Goal: Task Accomplishment & Management: Use online tool/utility

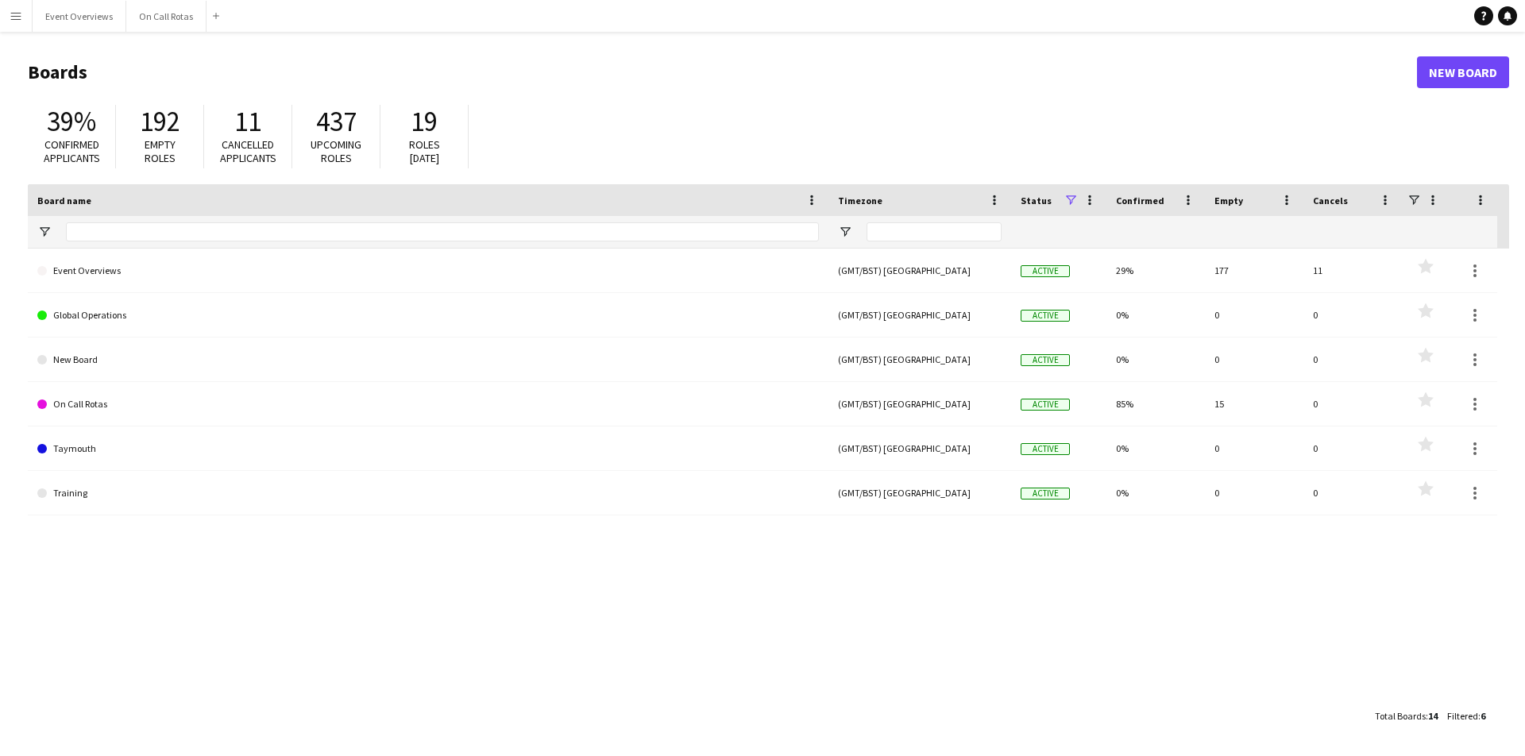
click at [13, 14] on app-icon "Menu" at bounding box center [16, 16] width 13 height 13
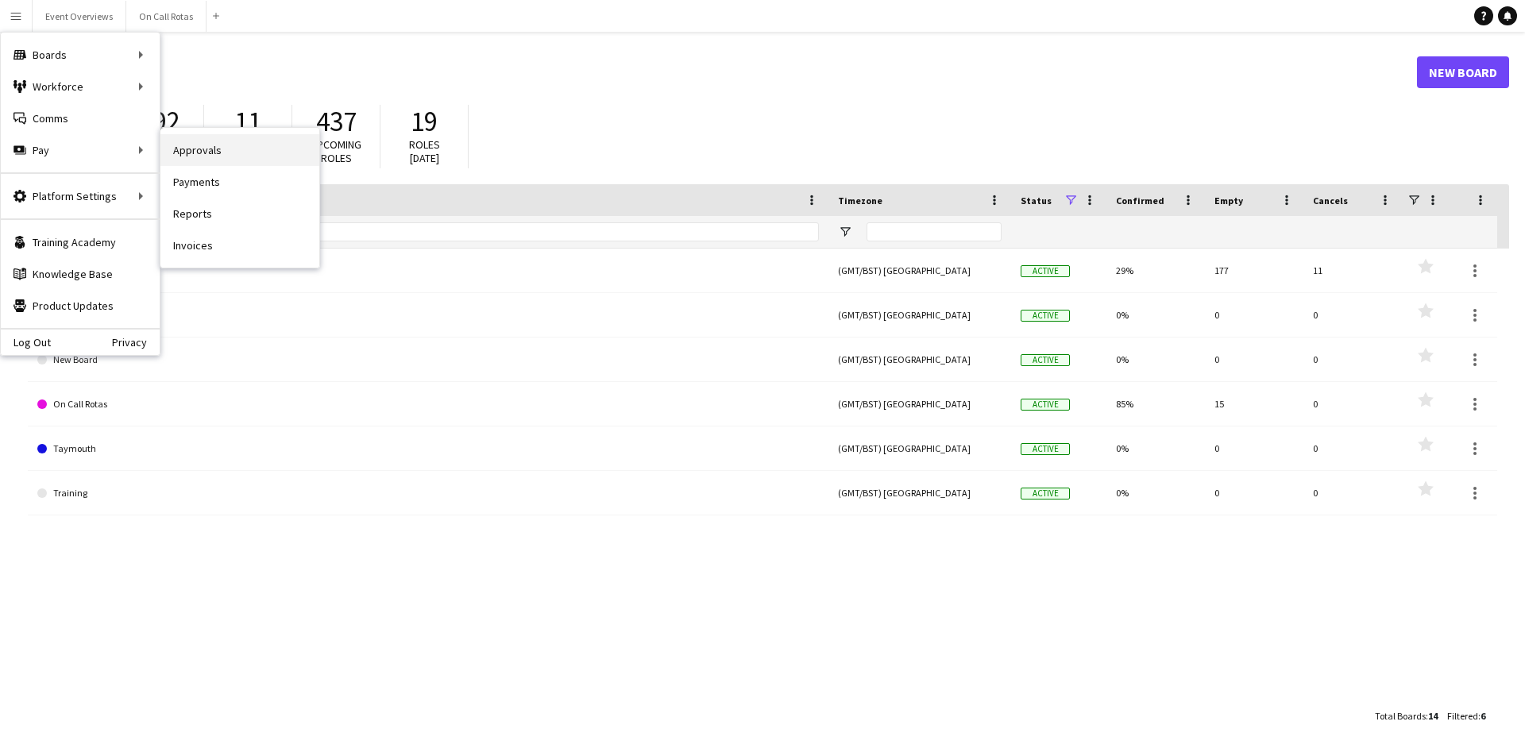
click at [203, 155] on link "Approvals" at bounding box center [239, 150] width 159 height 32
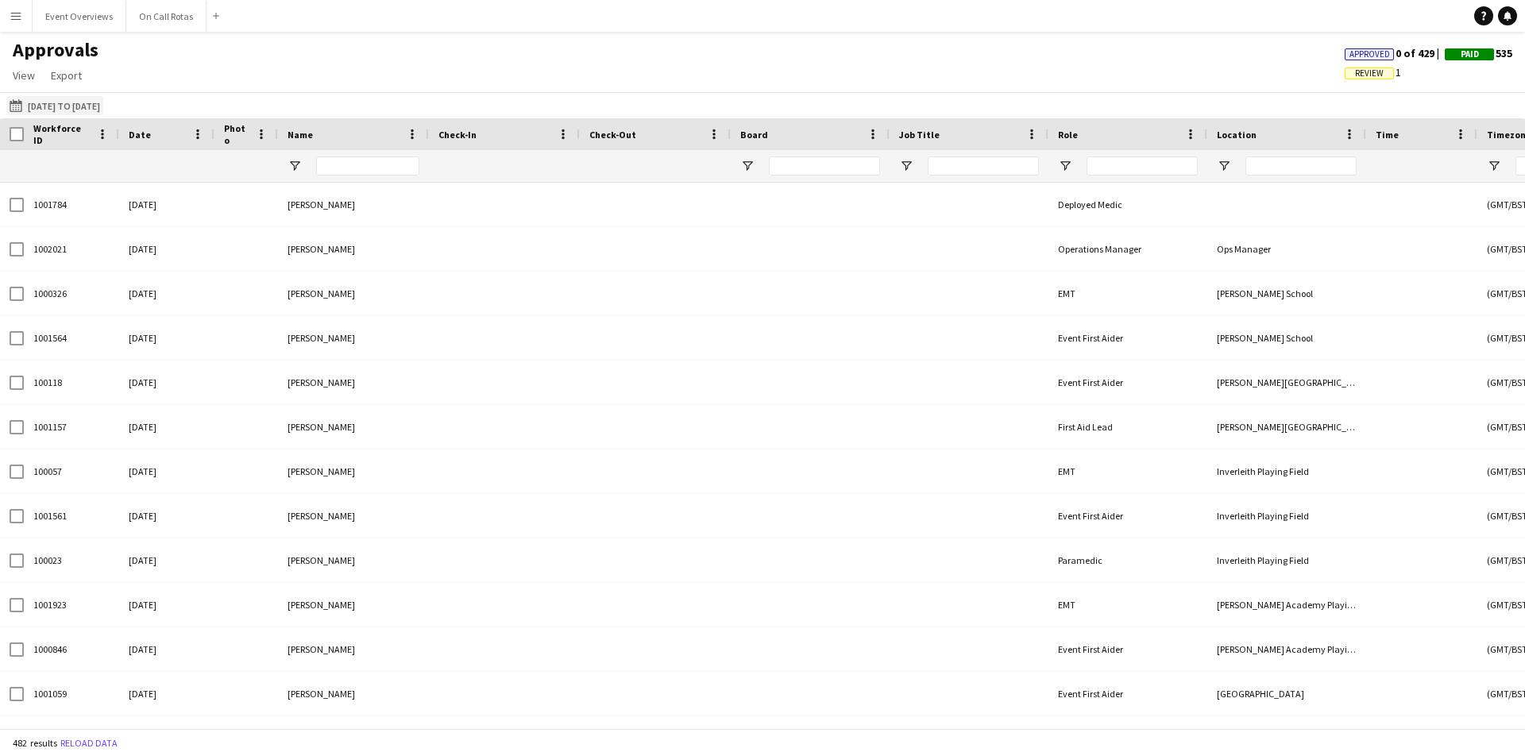
type input "****"
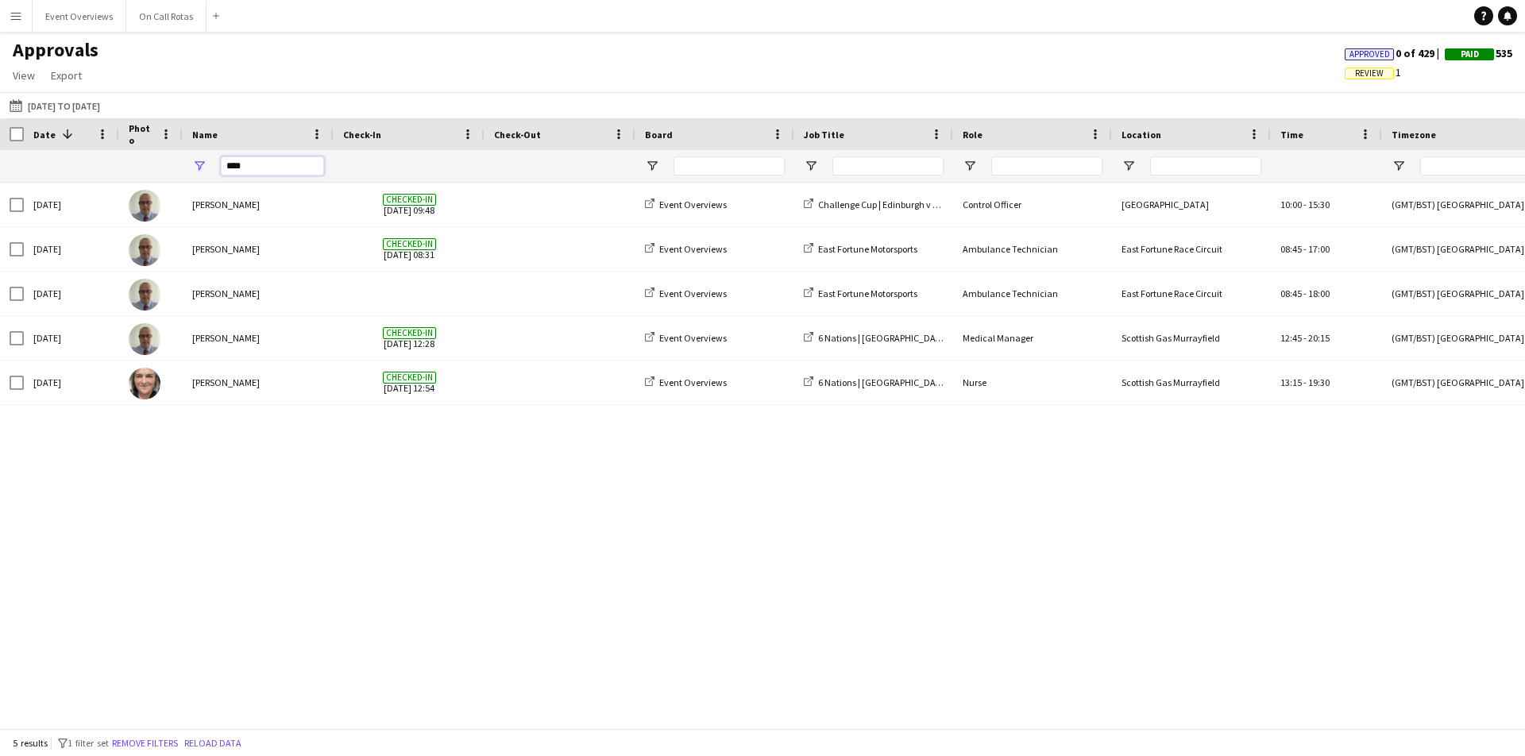
click at [267, 168] on input "****" at bounding box center [272, 165] width 103 height 19
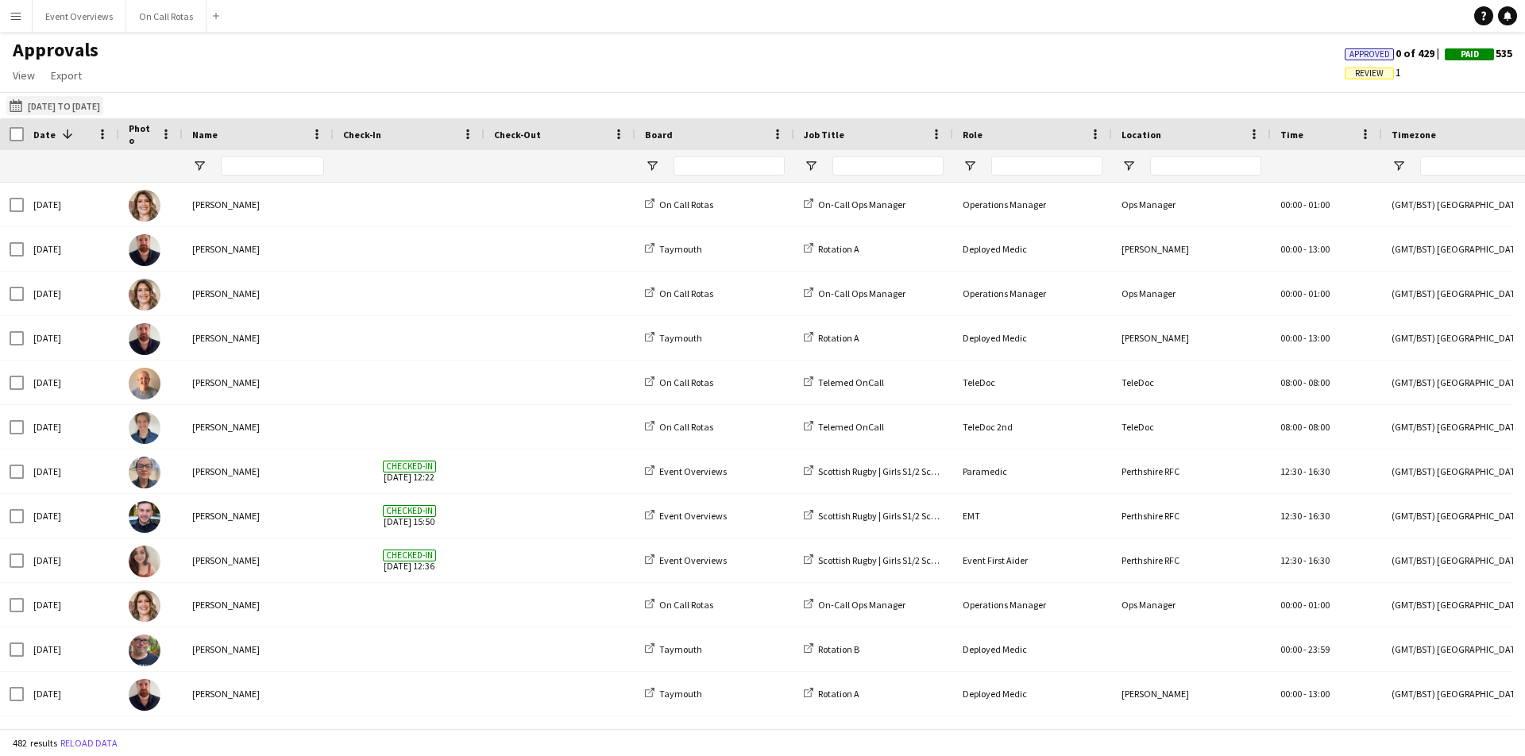
click at [56, 106] on button "[DATE] to [DATE] [DATE] to [DATE]" at bounding box center [54, 105] width 97 height 19
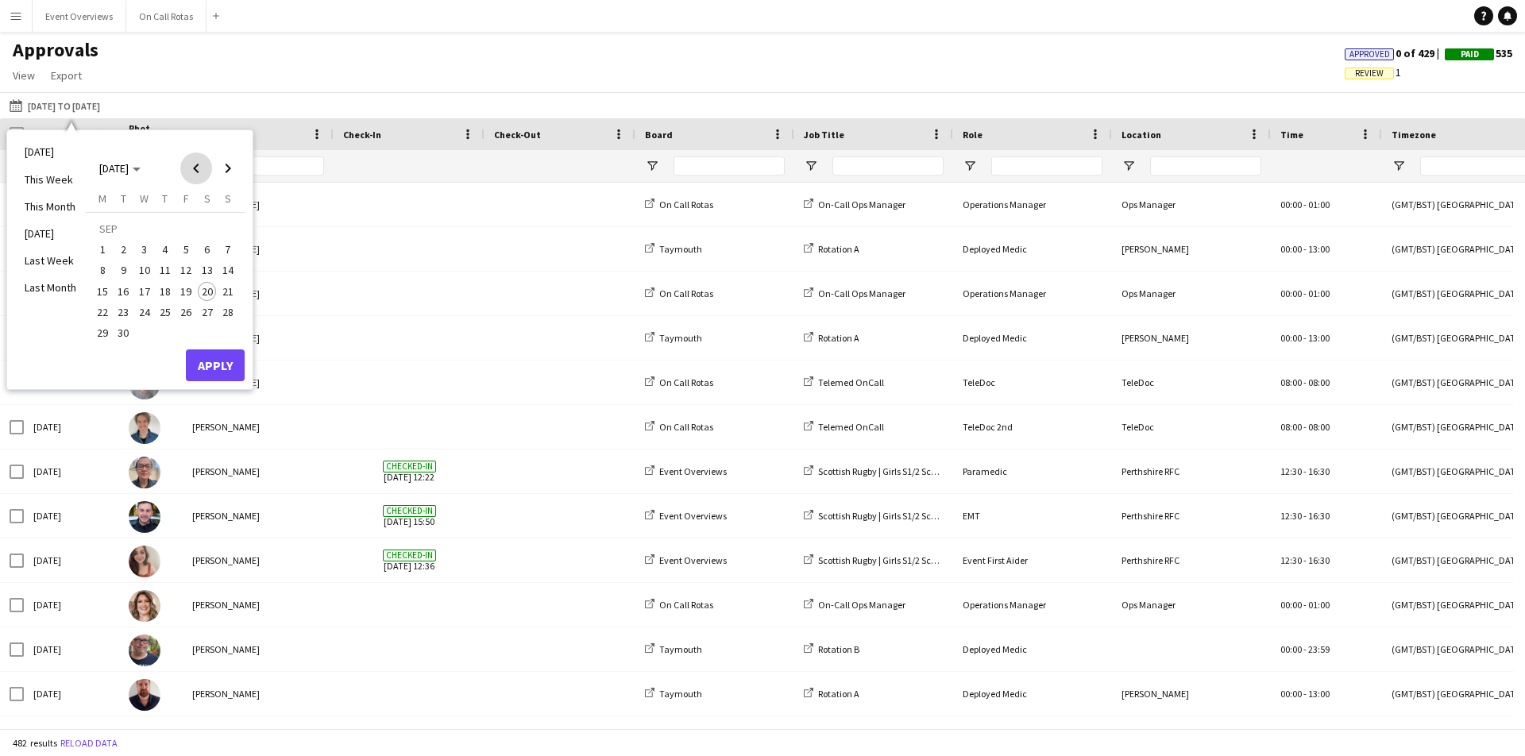
click at [201, 168] on span "Previous month" at bounding box center [196, 169] width 32 height 32
click at [188, 226] on span "1" at bounding box center [185, 230] width 19 height 22
click at [228, 164] on span "Next month" at bounding box center [228, 169] width 32 height 32
click at [106, 289] on span "15" at bounding box center [102, 291] width 19 height 19
click at [185, 291] on span "19" at bounding box center [185, 291] width 19 height 19
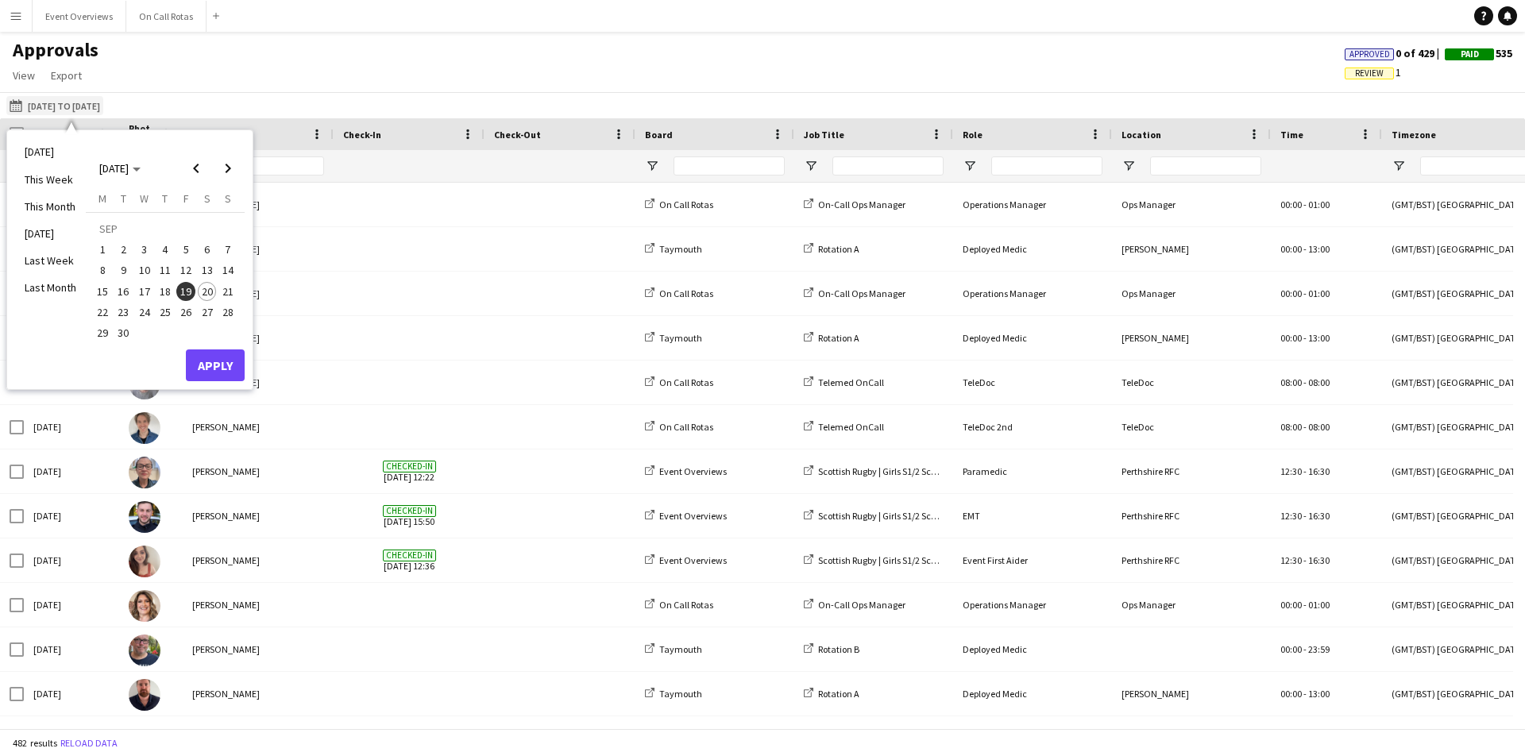
click at [42, 109] on button "[DATE] to [DATE] [DATE] to [DATE]" at bounding box center [54, 105] width 97 height 19
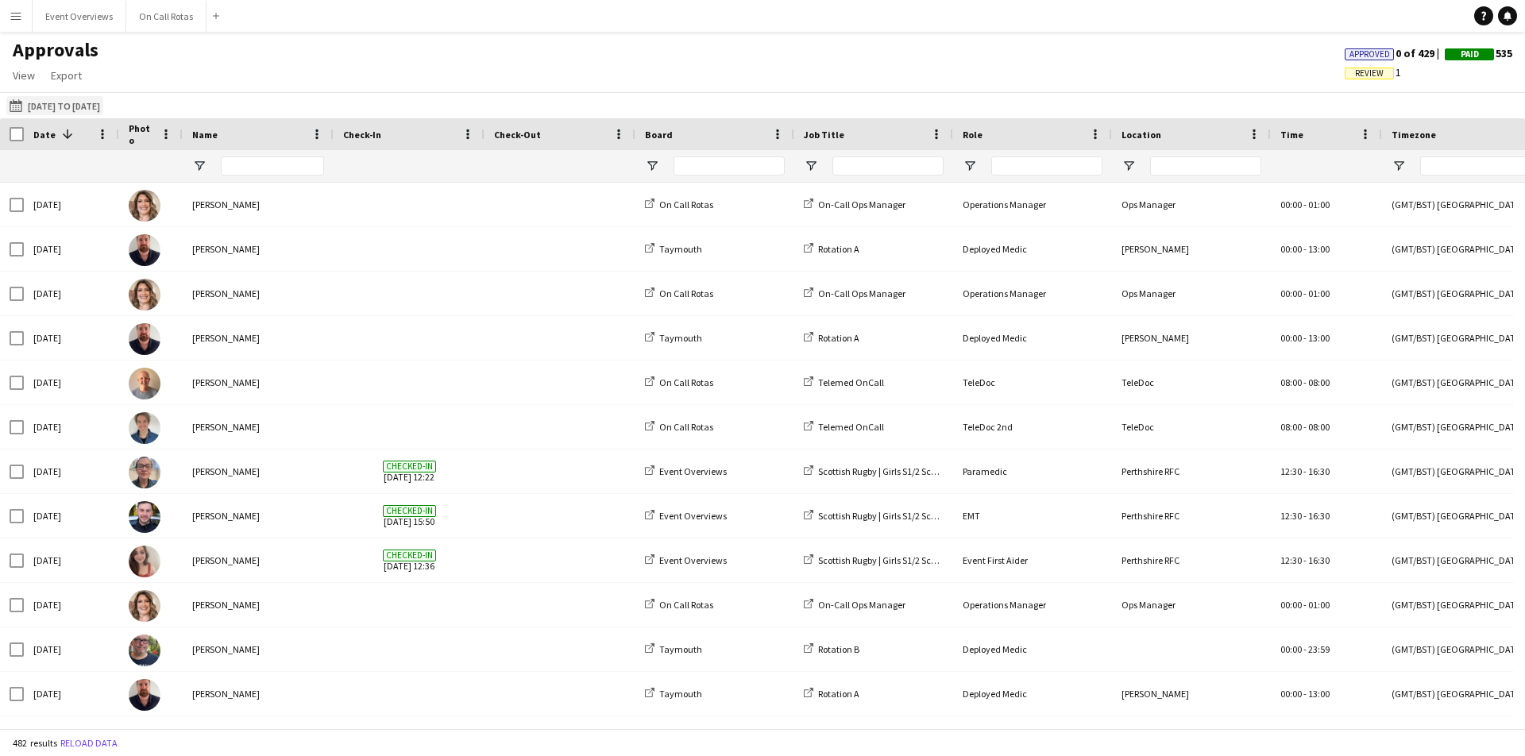
click at [42, 109] on button "[DATE] to [DATE] [DATE] to [DATE]" at bounding box center [54, 105] width 97 height 19
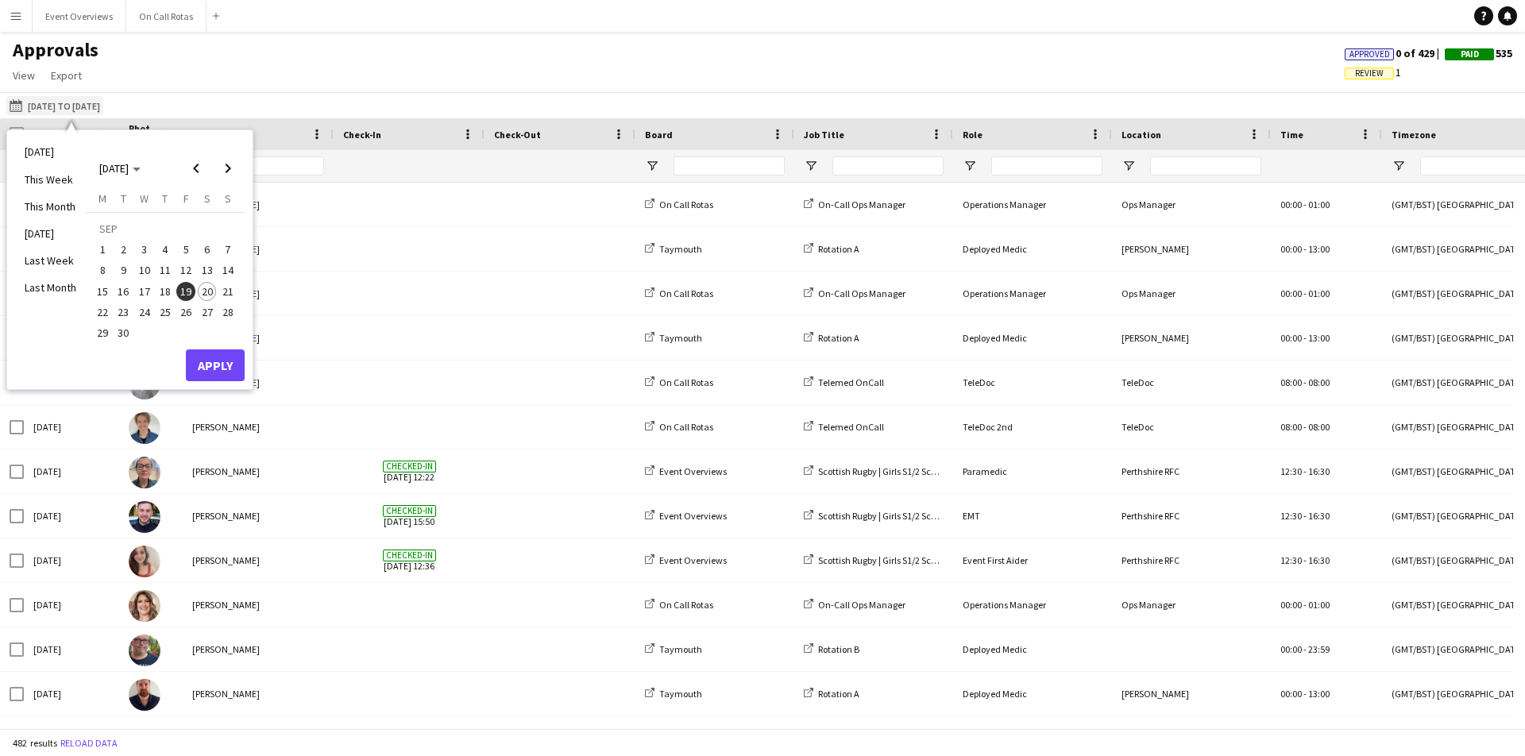
click at [42, 109] on button "[DATE] to [DATE] [DATE] to [DATE]" at bounding box center [54, 105] width 97 height 19
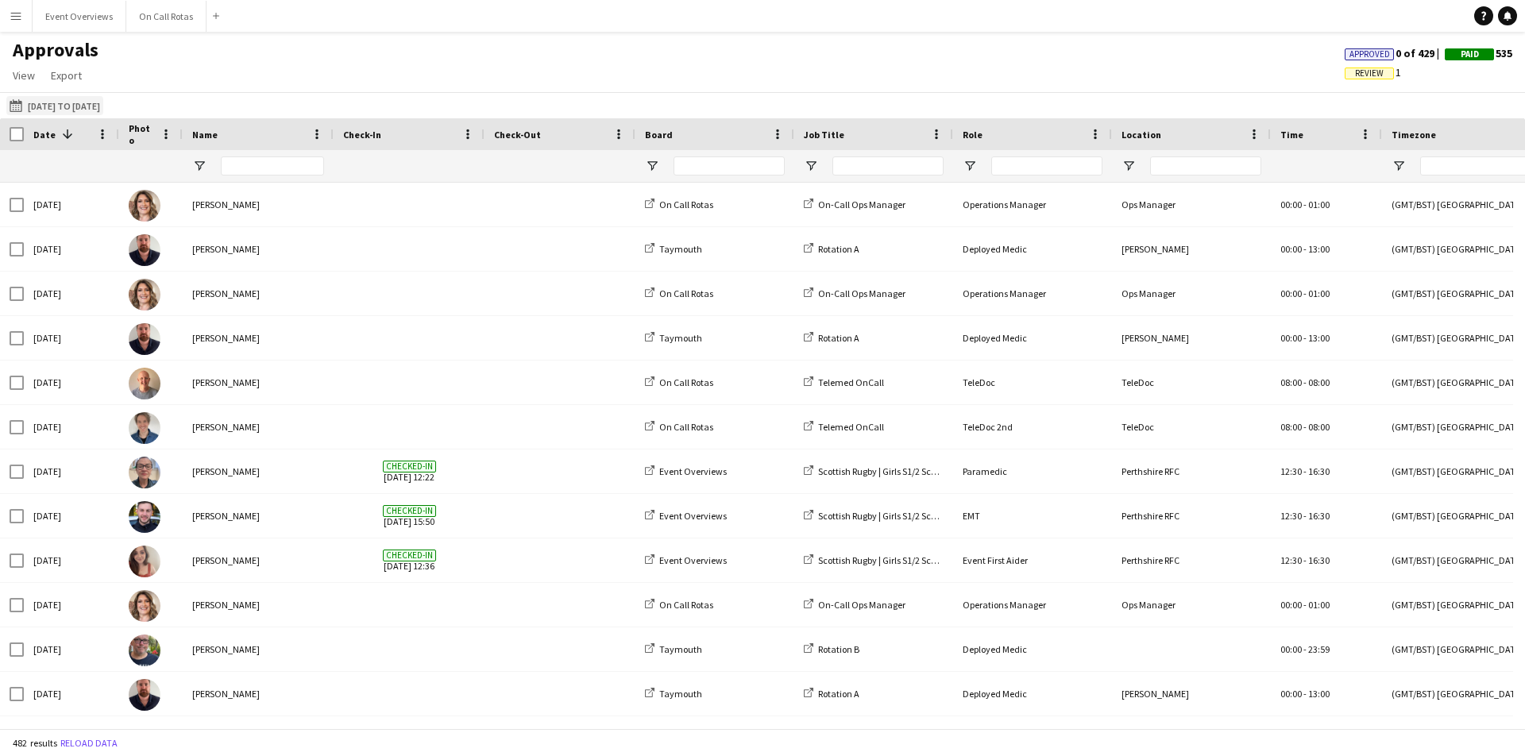
click at [42, 109] on button "[DATE] to [DATE] [DATE] to [DATE]" at bounding box center [54, 105] width 97 height 19
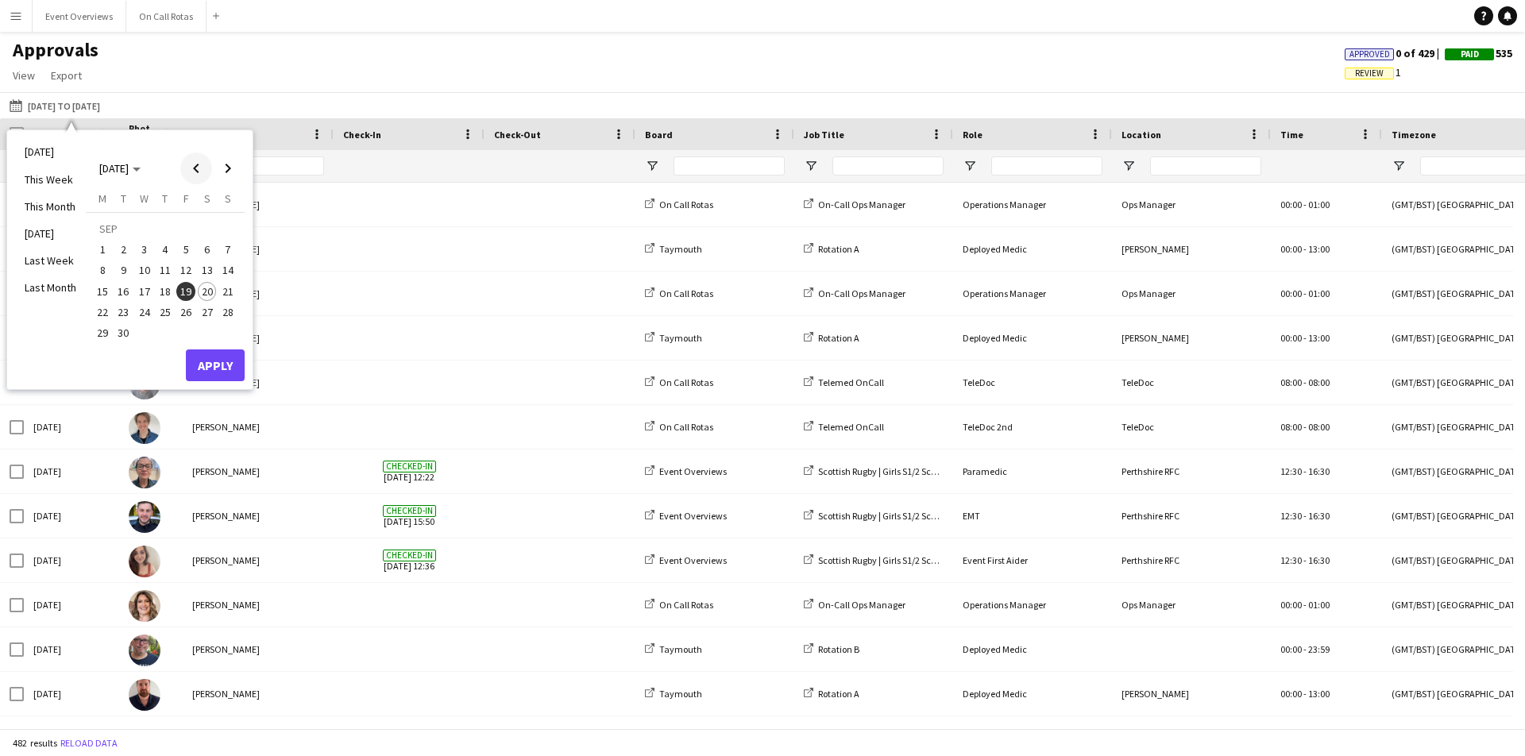
click at [193, 167] on span "Previous month" at bounding box center [196, 169] width 32 height 32
click at [183, 226] on span "1" at bounding box center [185, 230] width 19 height 22
click at [229, 172] on span "Next month" at bounding box center [228, 169] width 32 height 32
click at [106, 292] on span "15" at bounding box center [102, 291] width 19 height 19
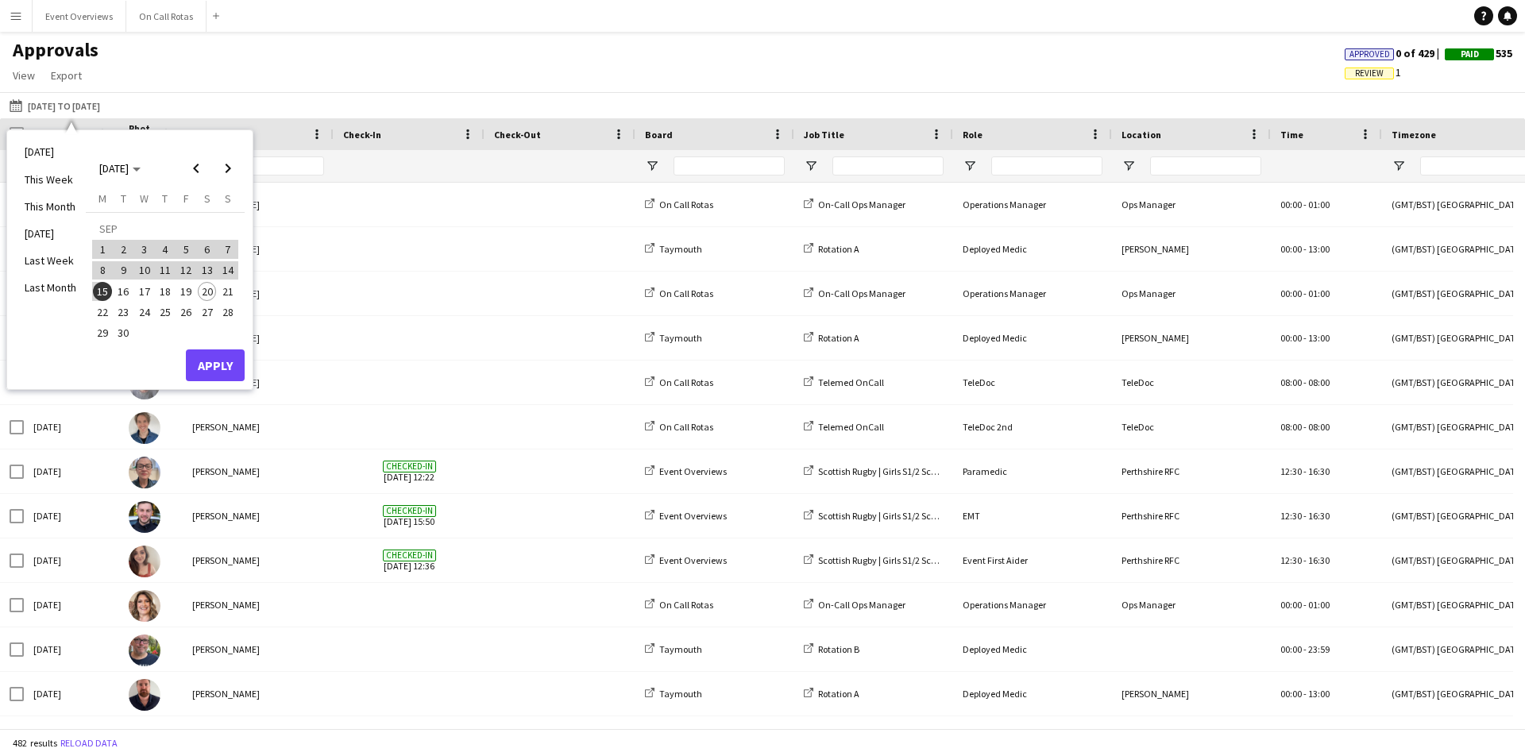
click at [215, 365] on button "Apply" at bounding box center [215, 365] width 59 height 32
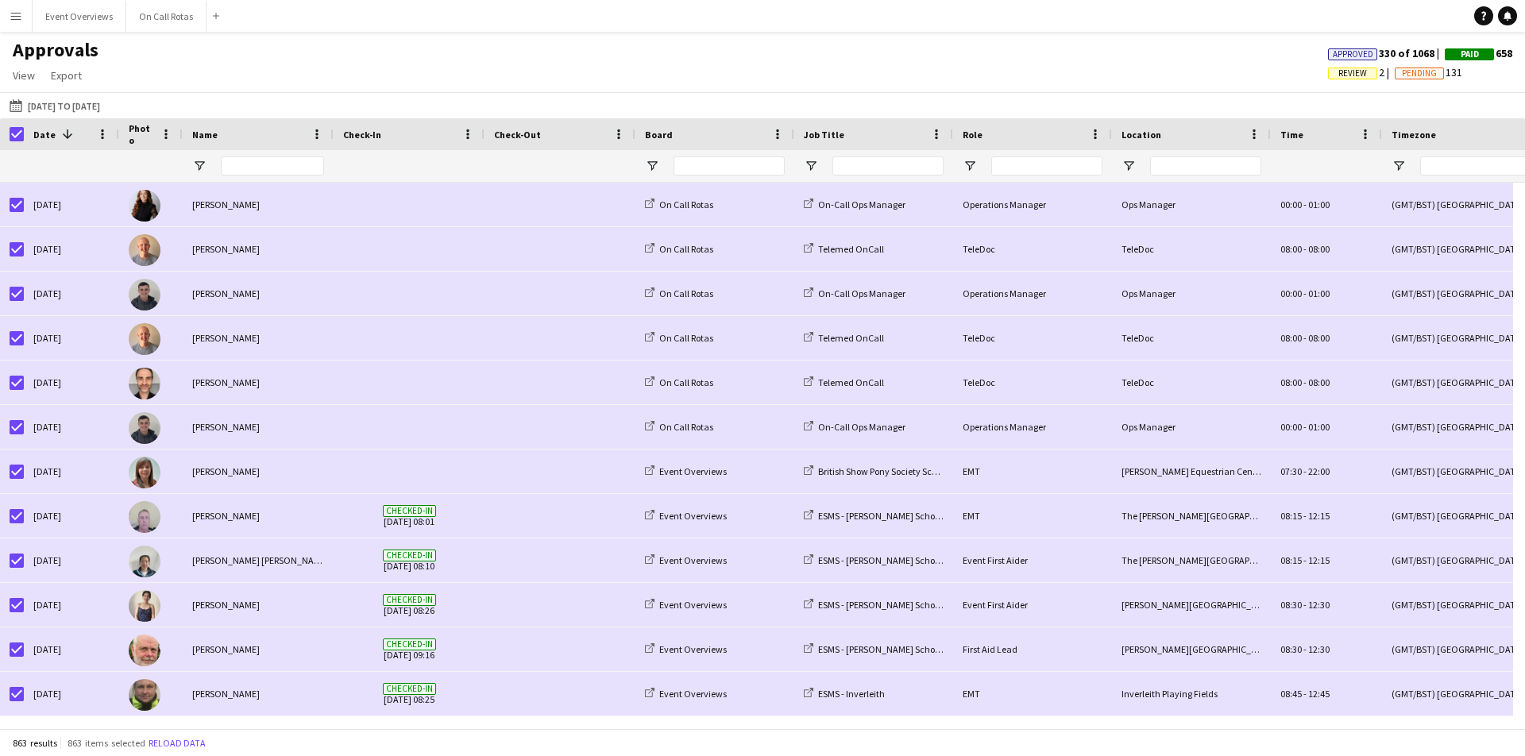
click at [14, 17] on app-icon "Menu" at bounding box center [16, 16] width 13 height 13
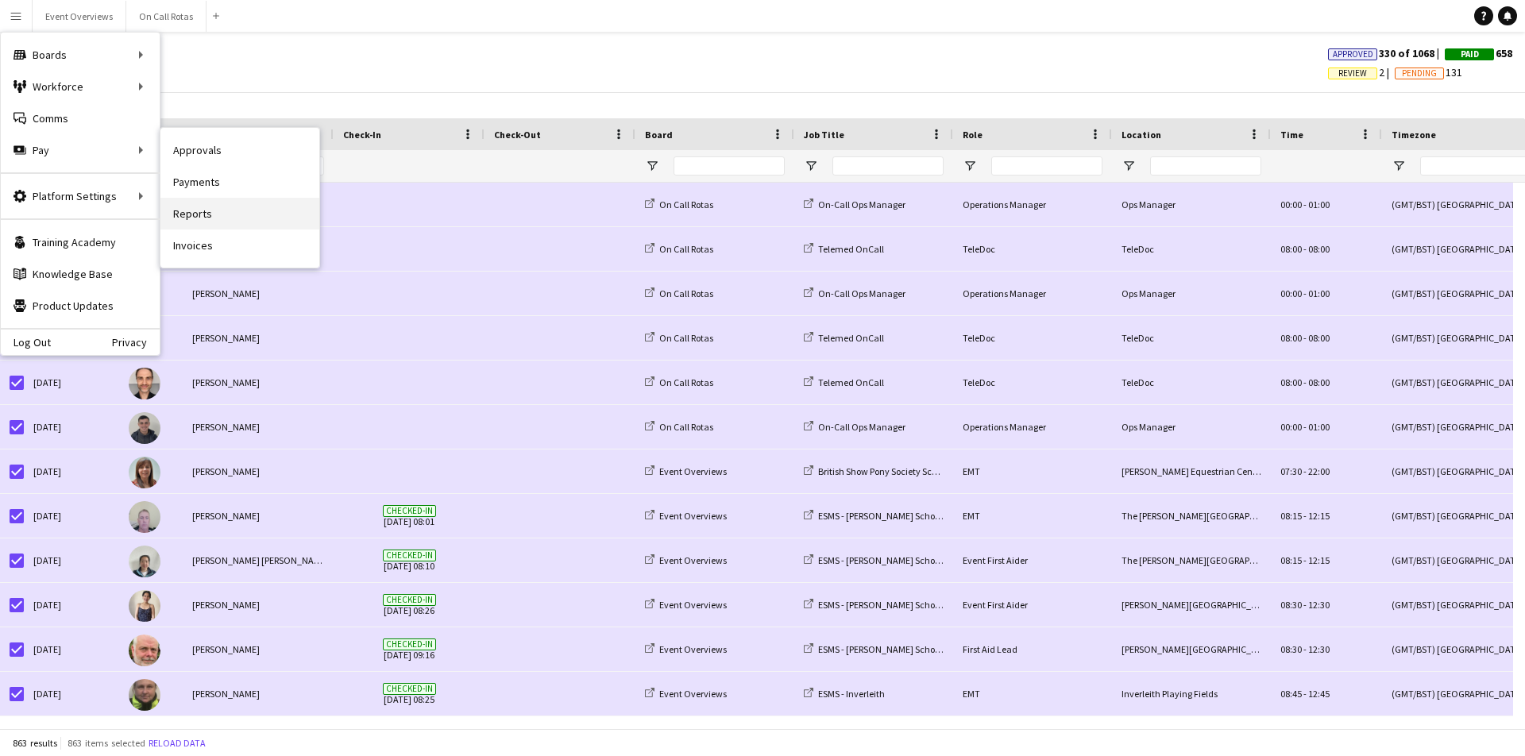
click at [201, 209] on link "Reports" at bounding box center [239, 214] width 159 height 32
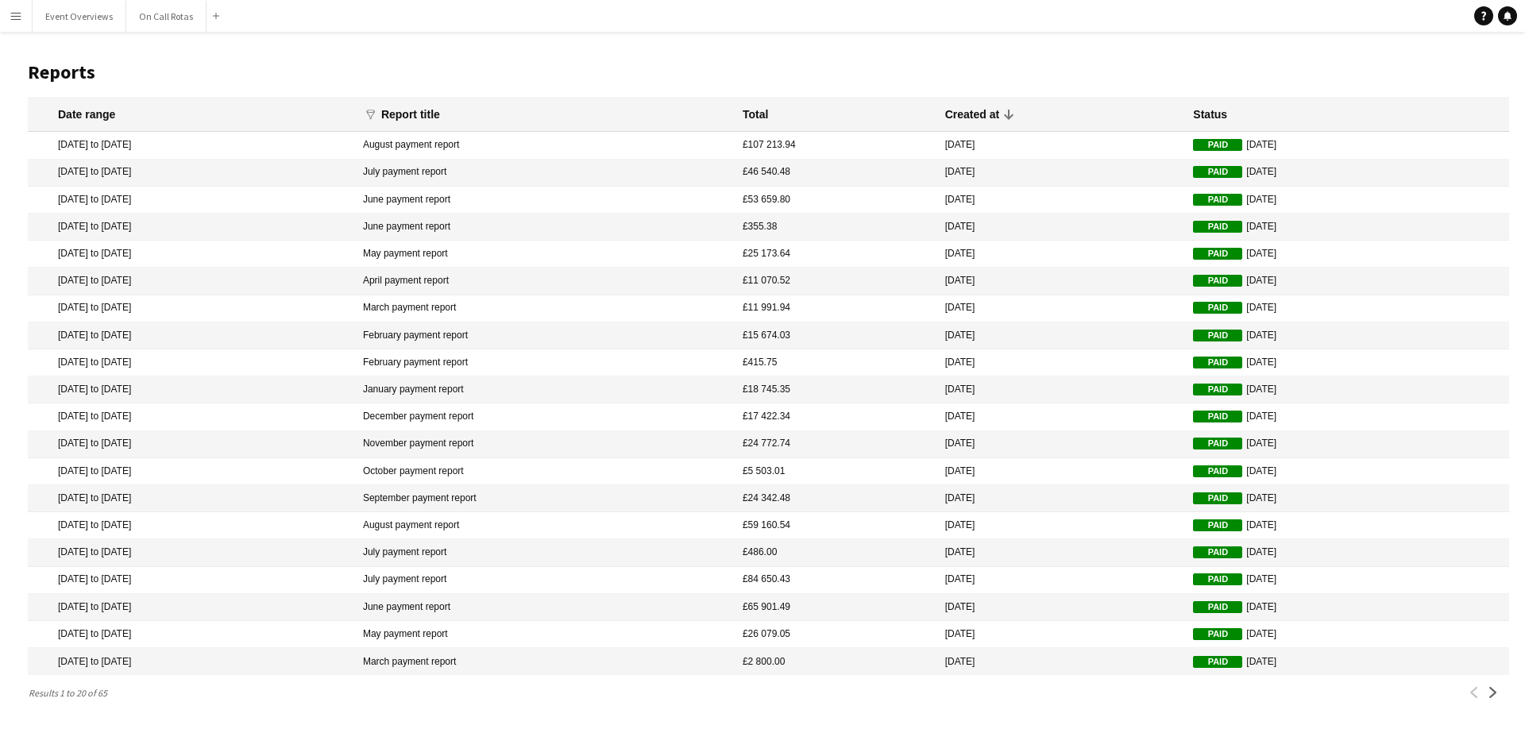
click at [10, 14] on app-icon "Menu" at bounding box center [16, 16] width 13 height 13
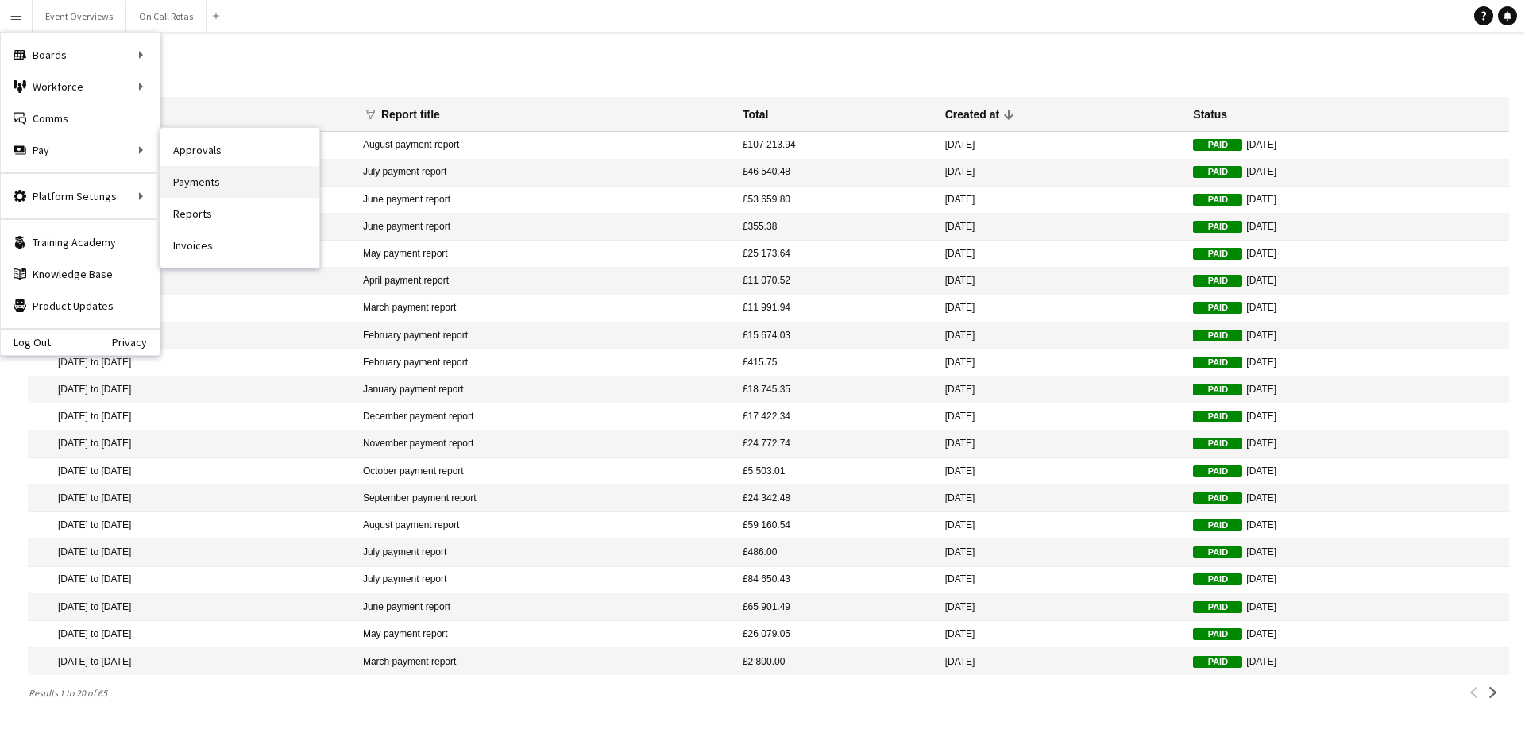
click at [197, 180] on link "Payments" at bounding box center [239, 182] width 159 height 32
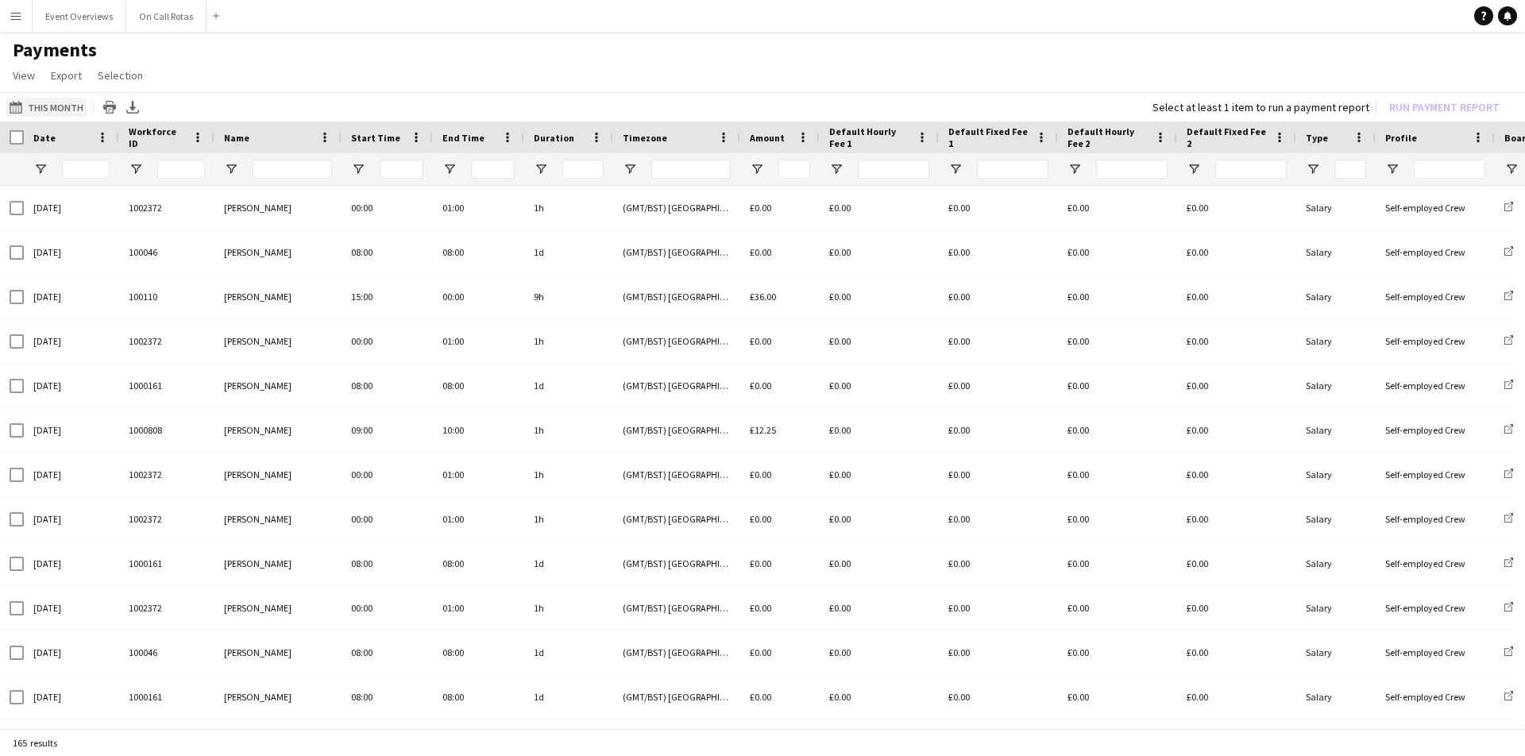
click at [48, 111] on button "This Month This Month" at bounding box center [46, 107] width 80 height 19
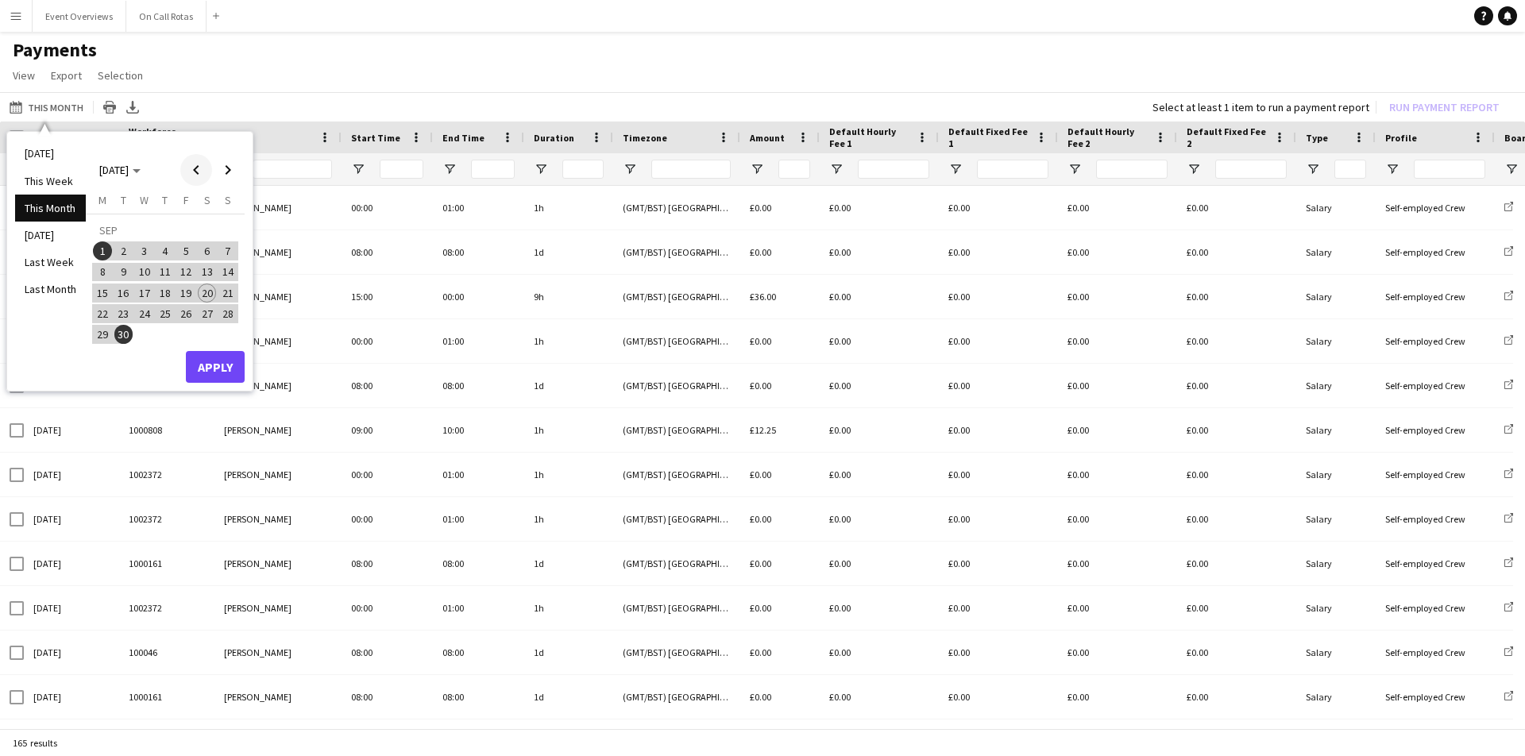
click at [198, 171] on span "Previous month" at bounding box center [196, 170] width 32 height 32
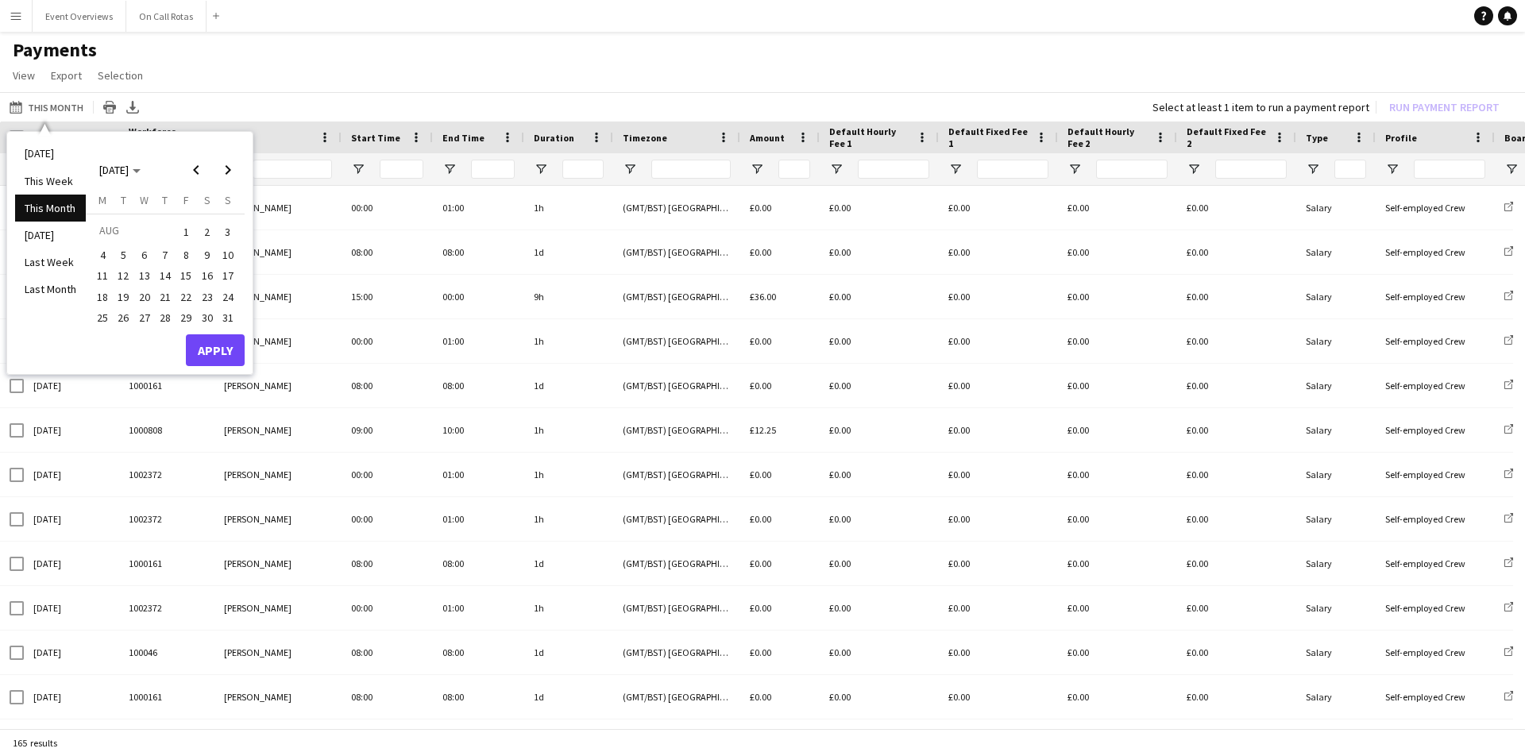
click at [186, 231] on span "1" at bounding box center [185, 232] width 19 height 22
click at [226, 172] on span "Next month" at bounding box center [228, 170] width 32 height 32
click at [183, 289] on span "19" at bounding box center [185, 293] width 19 height 19
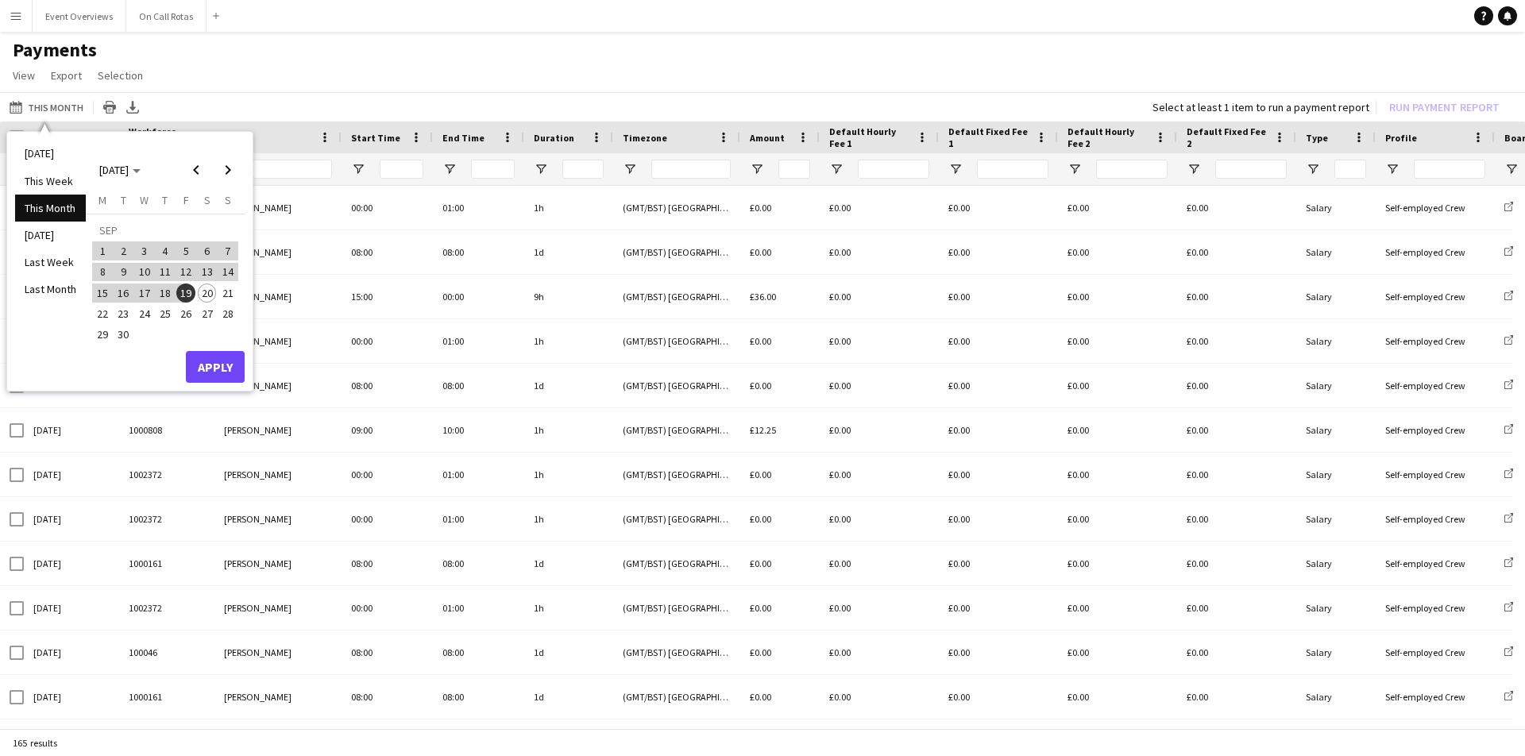
click at [208, 363] on button "Apply" at bounding box center [215, 367] width 59 height 32
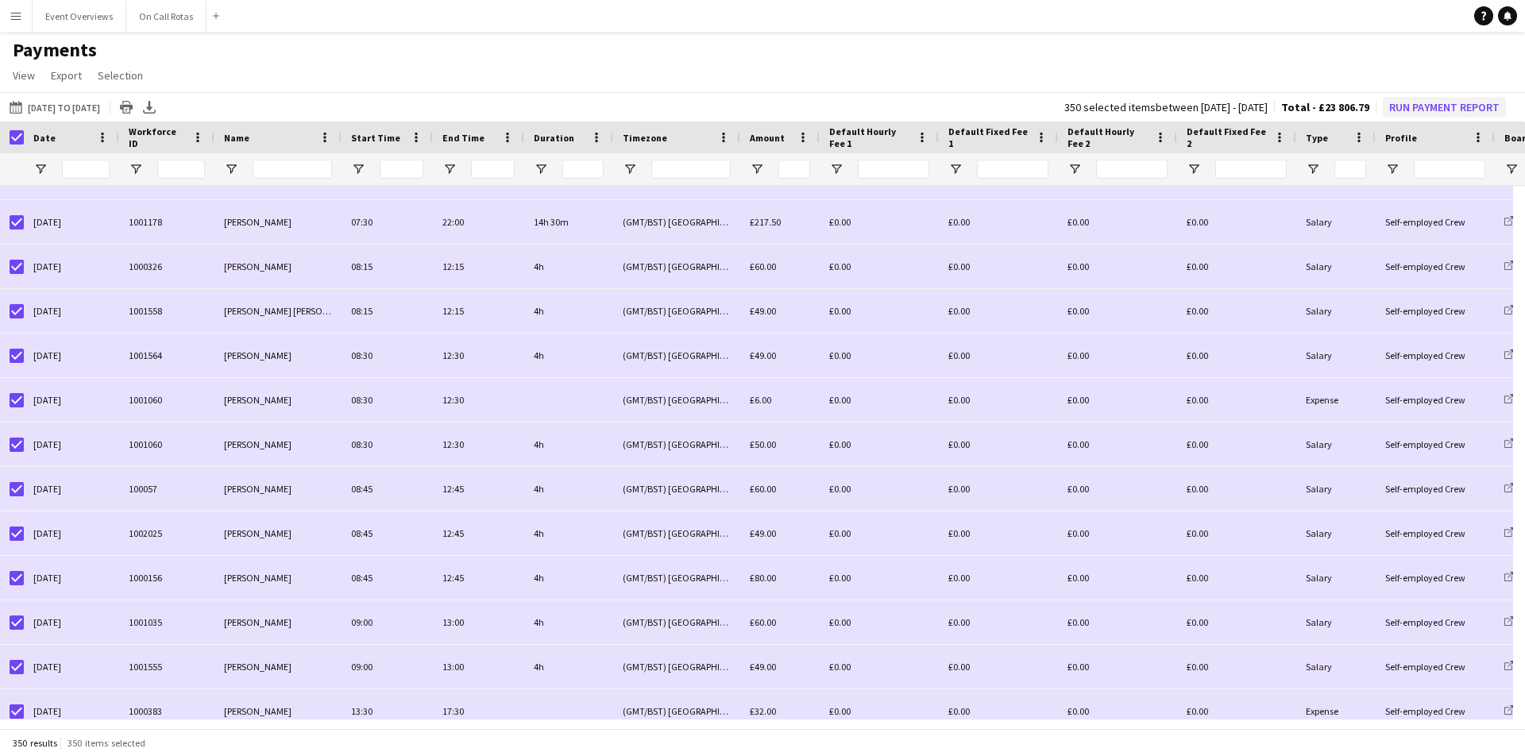
click at [1423, 106] on button "Run Payment Report" at bounding box center [1444, 107] width 123 height 21
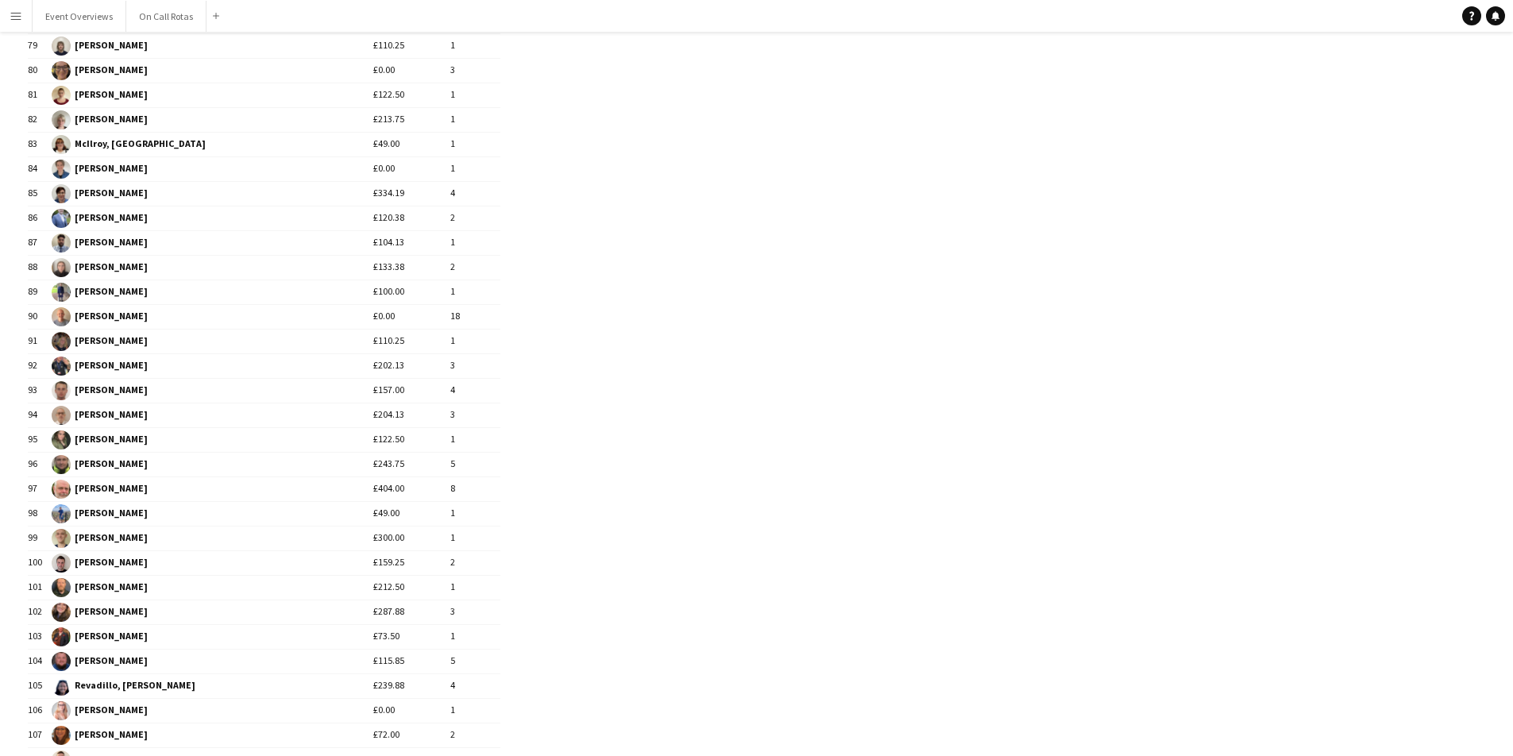
scroll to position [2275, 0]
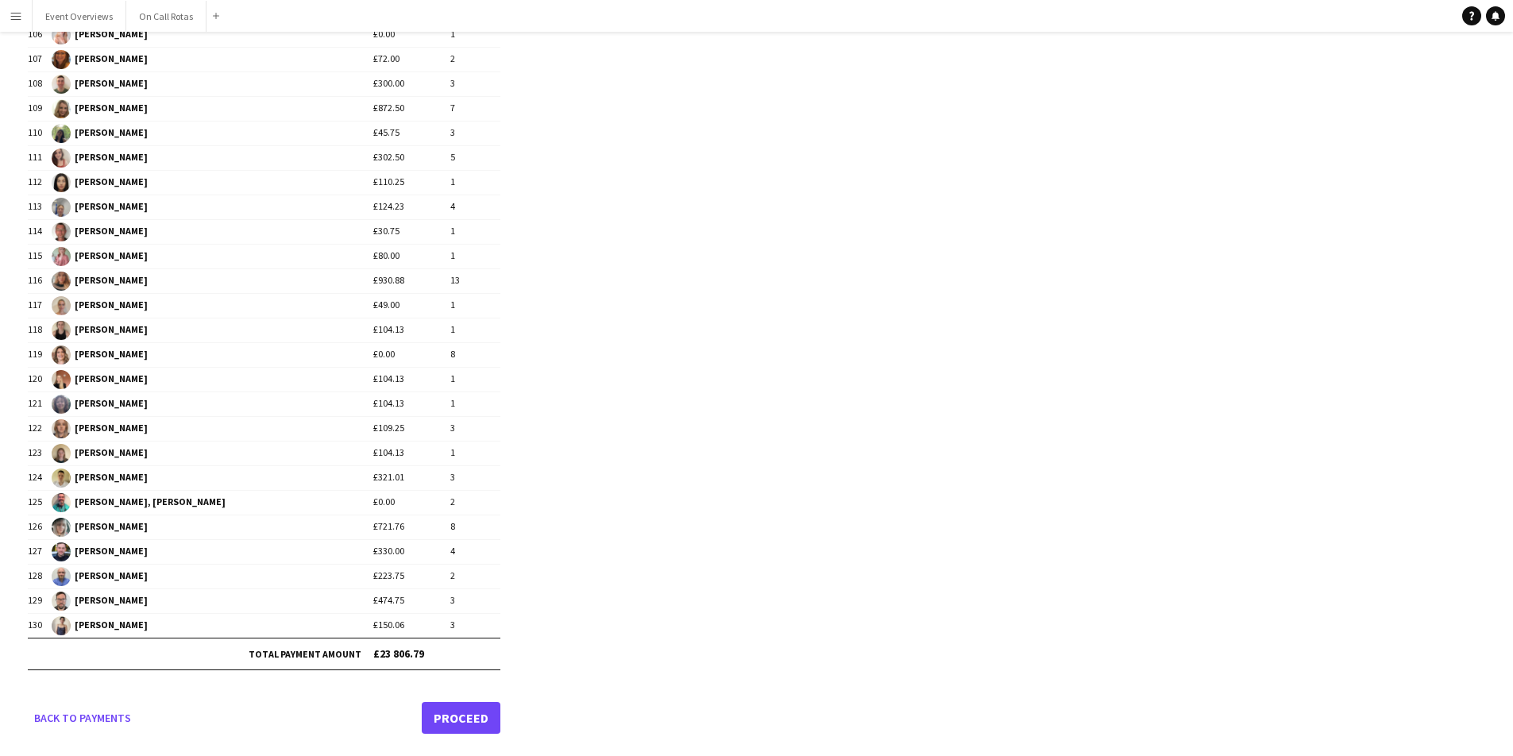
click at [477, 717] on link "Proceed" at bounding box center [461, 718] width 79 height 32
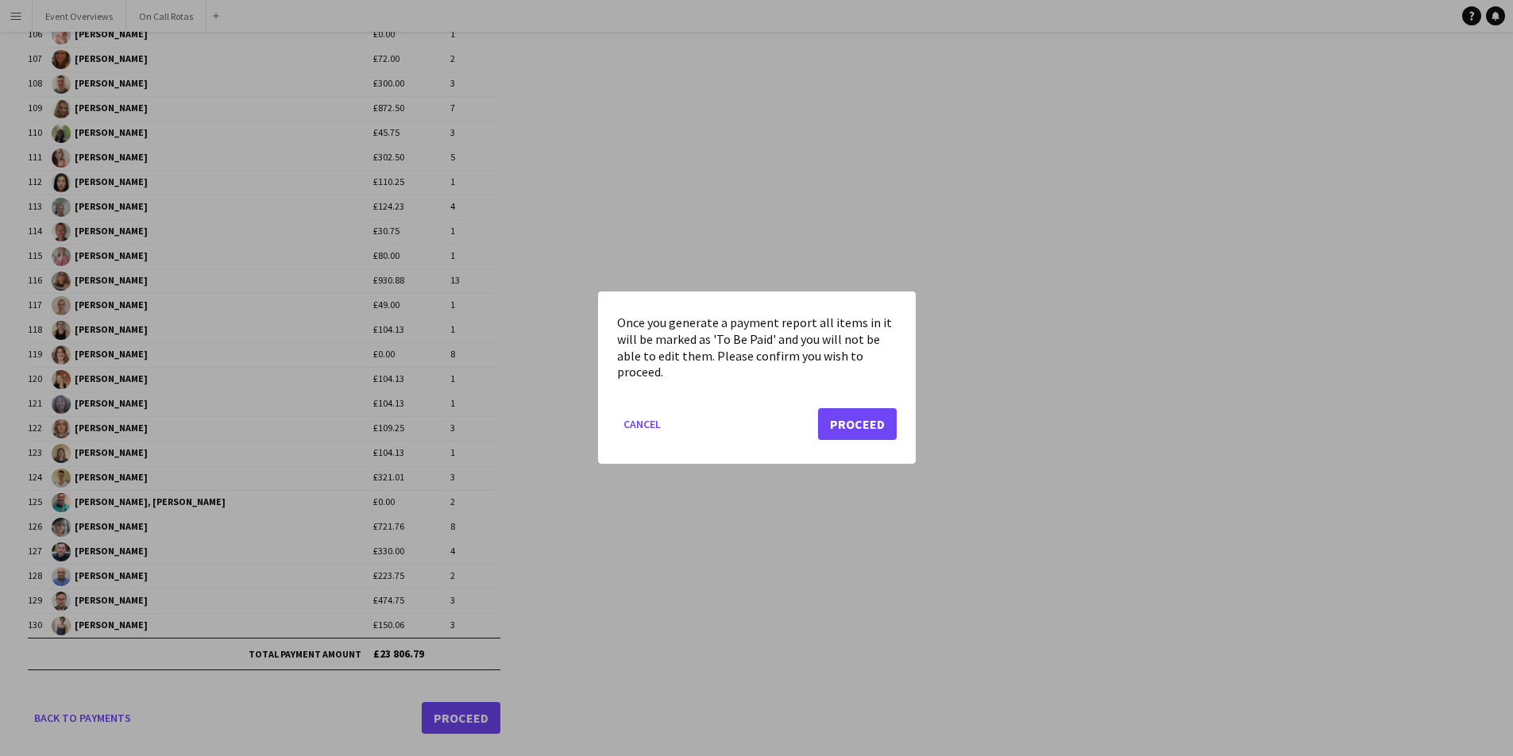
scroll to position [0, 0]
click at [851, 428] on button "Proceed" at bounding box center [857, 425] width 79 height 32
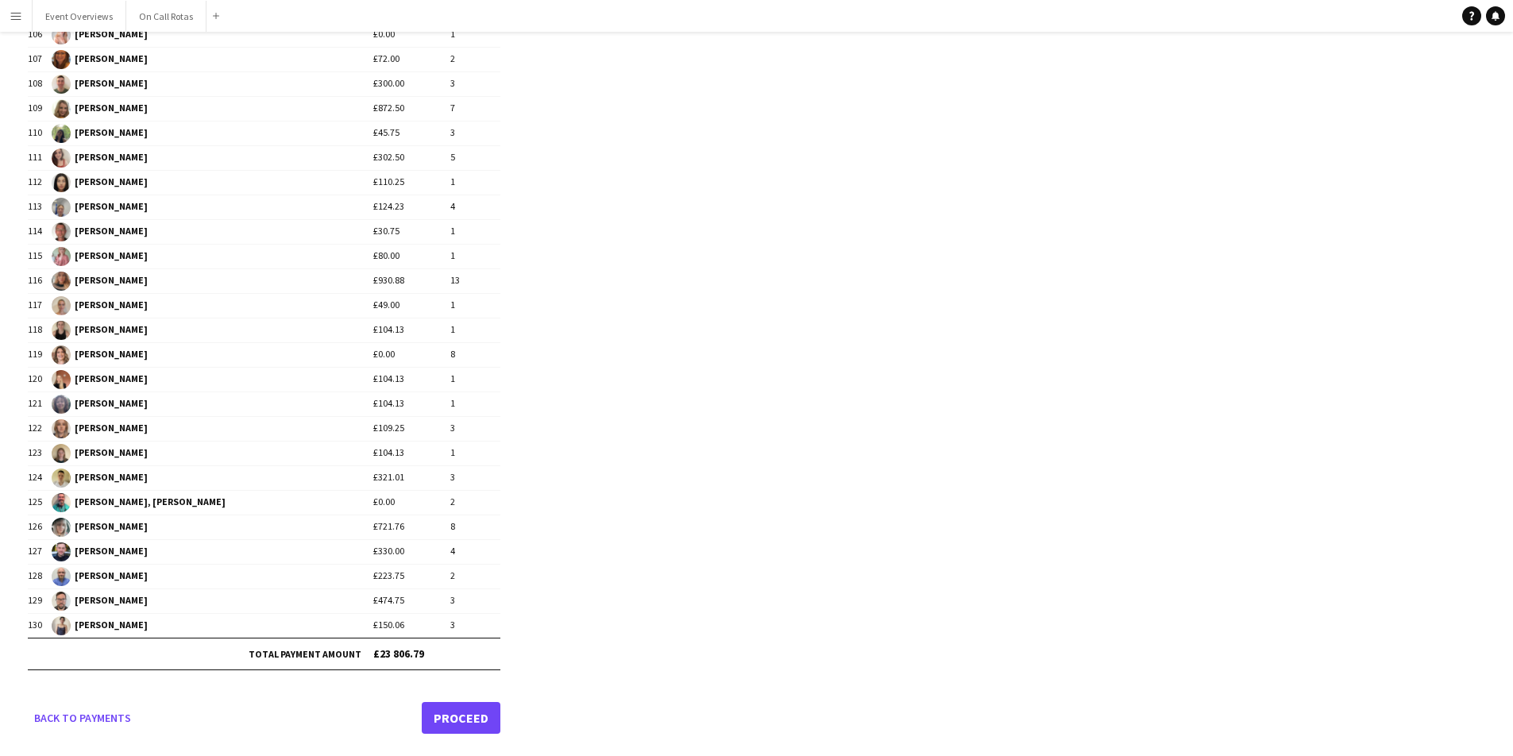
scroll to position [2774, 0]
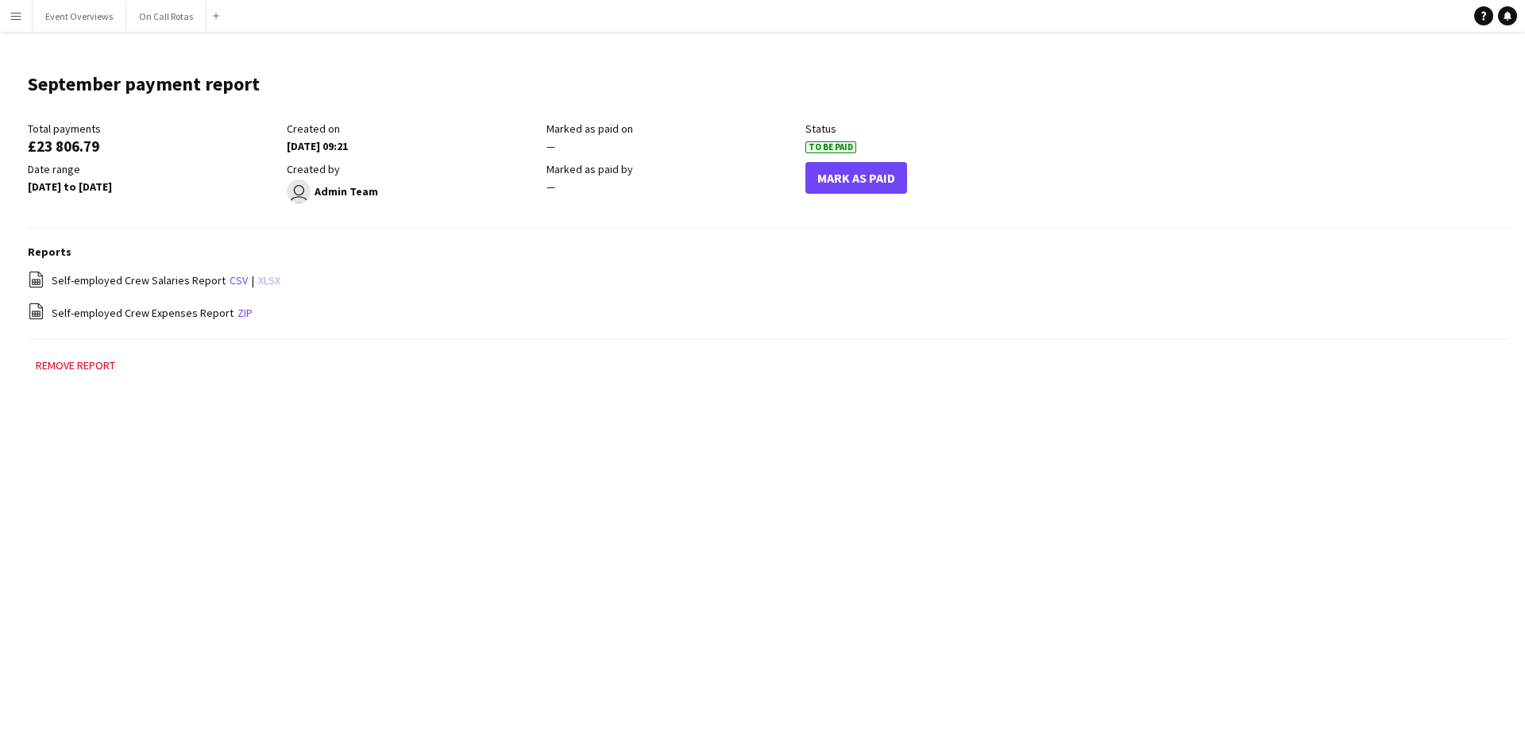
click at [259, 281] on link "xlsx" at bounding box center [269, 280] width 22 height 14
click at [237, 314] on link "zip" at bounding box center [244, 313] width 15 height 14
click at [987, 116] on header "September payment report Edit this field" at bounding box center [768, 91] width 1481 height 62
